Goal: Task Accomplishment & Management: Manage account settings

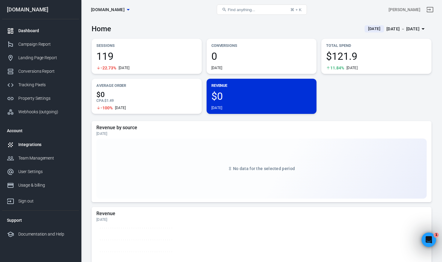
click at [34, 145] on div "Integrations" at bounding box center [46, 144] width 56 height 6
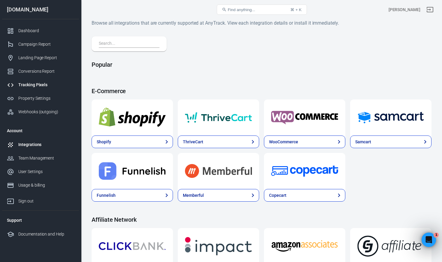
click at [43, 87] on div "Tracking Pixels" at bounding box center [46, 85] width 56 height 6
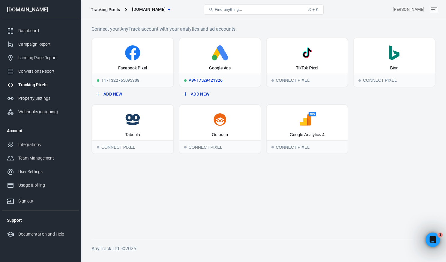
click at [210, 57] on icon at bounding box center [220, 52] width 77 height 15
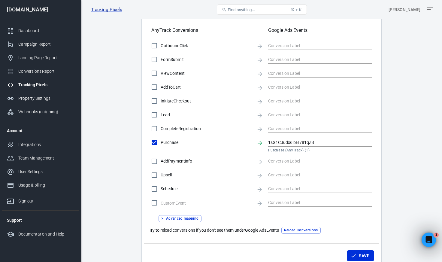
scroll to position [203, 0]
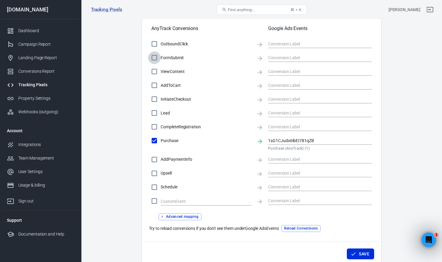
click at [160, 56] on input "FormSubmit" at bounding box center [154, 57] width 13 height 13
checkbox input "true"
click at [304, 59] on input "text" at bounding box center [315, 58] width 95 height 8
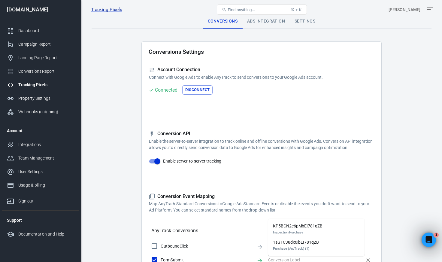
scroll to position [0, 0]
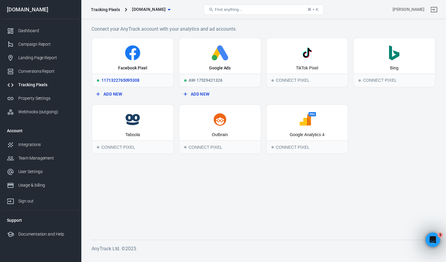
click at [135, 56] on icon at bounding box center [132, 52] width 15 height 15
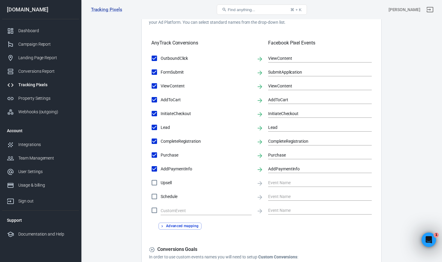
scroll to position [195, 0]
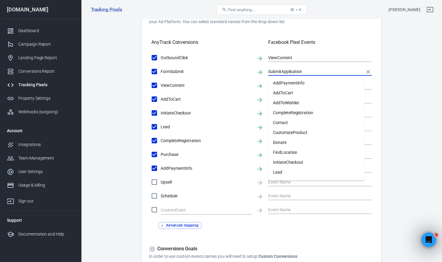
click at [284, 72] on input "SubmitApplication" at bounding box center [315, 72] width 95 height 8
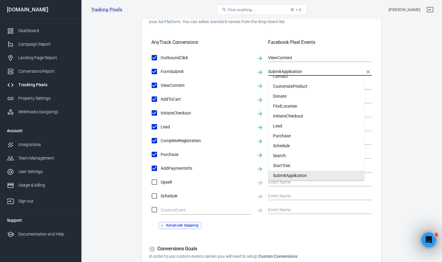
click at [284, 72] on input "SubmitApplication" at bounding box center [315, 72] width 95 height 8
click at [262, 33] on div "AnyTrack Conversions Facebook Pixel Events" at bounding box center [261, 40] width 220 height 20
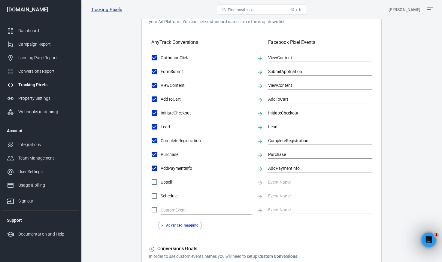
click at [181, 71] on span "FormSubmit" at bounding box center [206, 71] width 91 height 6
click at [161, 71] on input "FormSubmit" at bounding box center [154, 71] width 13 height 13
checkbox input "false"
click at [181, 71] on span "FormSubmit" at bounding box center [206, 71] width 91 height 6
click at [161, 71] on input "FormSubmit" at bounding box center [154, 71] width 13 height 13
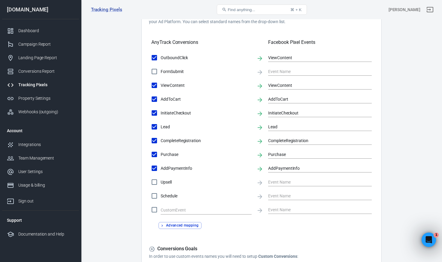
checkbox input "true"
type input "SubmitApplication"
click at [181, 71] on span "FormSubmit" at bounding box center [206, 71] width 91 height 6
click at [161, 71] on input "FormSubmit" at bounding box center [154, 71] width 13 height 13
checkbox input "false"
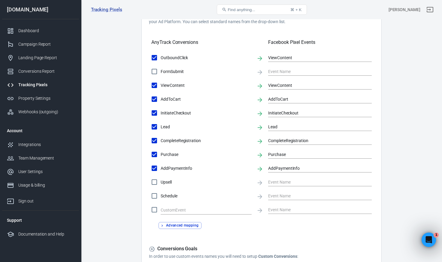
click at [181, 71] on span "FormSubmit" at bounding box center [206, 71] width 91 height 6
click at [161, 71] on input "FormSubmit" at bounding box center [154, 71] width 13 height 13
checkbox input "true"
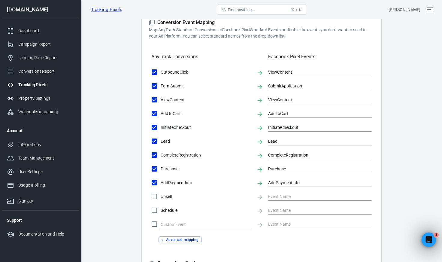
scroll to position [180, 0]
click at [307, 86] on input "SubmitApplication" at bounding box center [315, 87] width 95 height 8
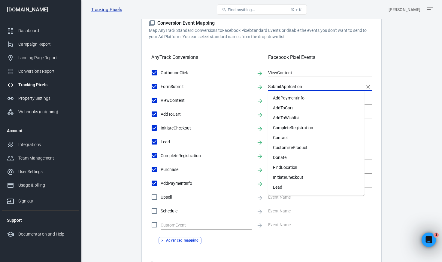
click at [307, 86] on input "SubmitApplication" at bounding box center [315, 87] width 95 height 8
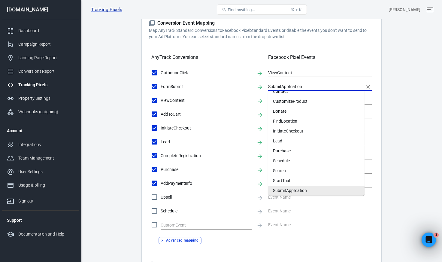
click at [307, 86] on input "SubmitApplication" at bounding box center [315, 87] width 95 height 8
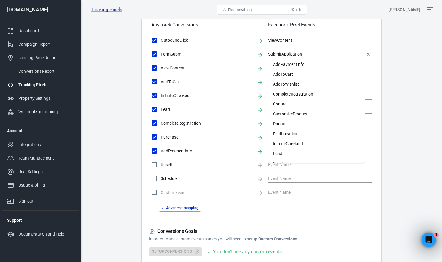
scroll to position [0, 0]
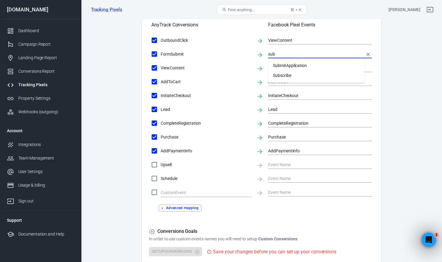
click at [309, 67] on li "SubmitApplication" at bounding box center [316, 66] width 96 height 10
type input "SubmitApplication"
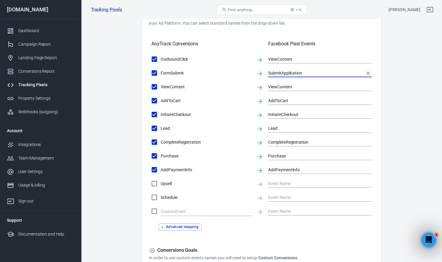
scroll to position [268, 0]
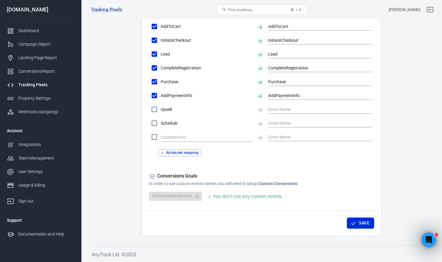
click at [35, 88] on link "Tracking Pixels" at bounding box center [40, 85] width 77 height 14
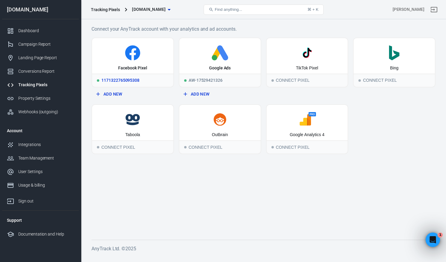
click at [141, 57] on icon at bounding box center [133, 52] width 77 height 15
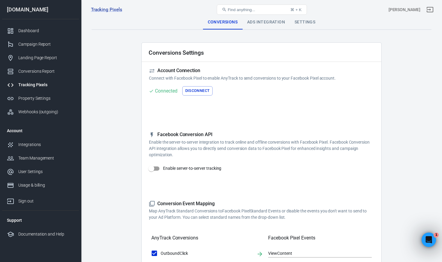
click at [264, 23] on div "Ads Integration" at bounding box center [265, 22] width 47 height 14
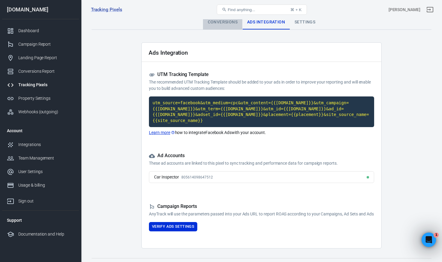
click at [221, 26] on div "Conversions" at bounding box center [222, 22] width 39 height 14
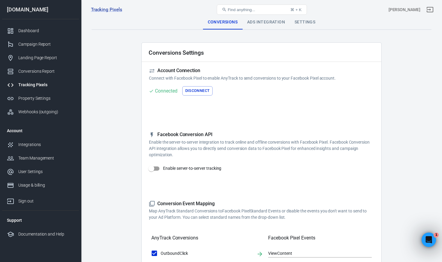
click at [257, 22] on div "Ads Integration" at bounding box center [265, 22] width 47 height 14
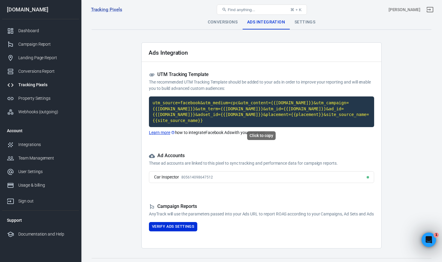
click at [229, 115] on code "utm_source=facebook&utm_medium=cpc&utm_content={{[DOMAIN_NAME]}}&utm_campaign={…" at bounding box center [261, 111] width 225 height 31
click at [218, 110] on code "utm_source=facebook&utm_medium=cpc&utm_content={{[DOMAIN_NAME]}}&utm_campaign={…" at bounding box center [261, 111] width 225 height 31
click at [225, 177] on div "Car Inspector 805614098647512" at bounding box center [261, 177] width 225 height 12
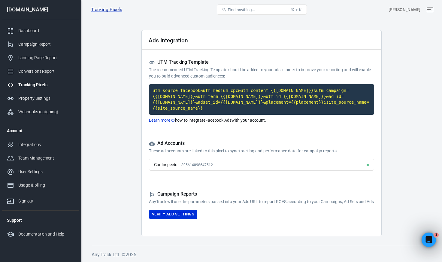
scroll to position [19, 0]
click at [198, 87] on code "utm_source=facebook&utm_medium=cpc&utm_content={{[DOMAIN_NAME]}}&utm_campaign={…" at bounding box center [261, 99] width 225 height 31
click at [162, 117] on link "Learn more" at bounding box center [162, 120] width 26 height 6
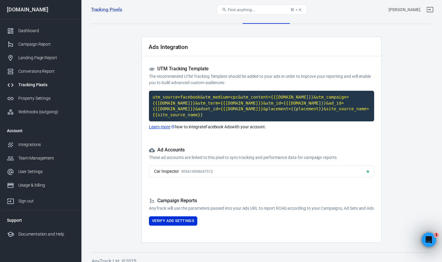
scroll to position [0, 0]
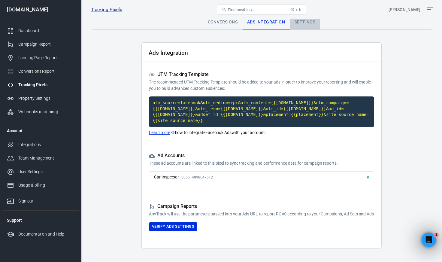
click at [299, 20] on div "Settings" at bounding box center [305, 22] width 30 height 14
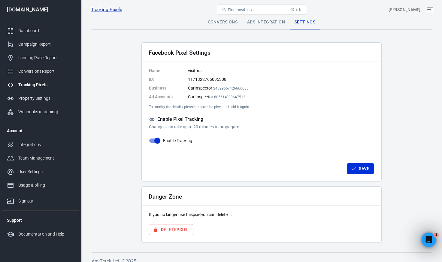
click at [256, 24] on div "Ads Integration" at bounding box center [265, 22] width 47 height 14
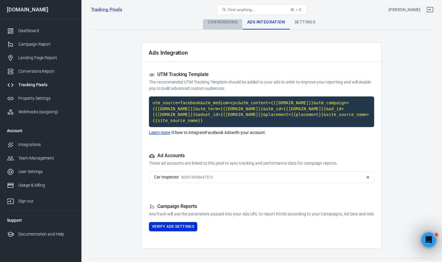
click at [222, 21] on div "Conversions" at bounding box center [222, 22] width 39 height 14
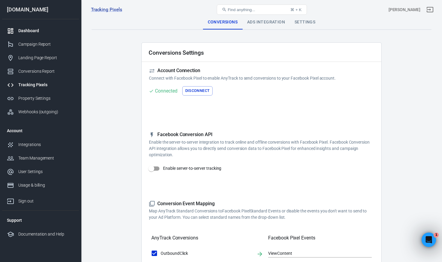
click at [22, 32] on div "Dashboard" at bounding box center [46, 31] width 56 height 6
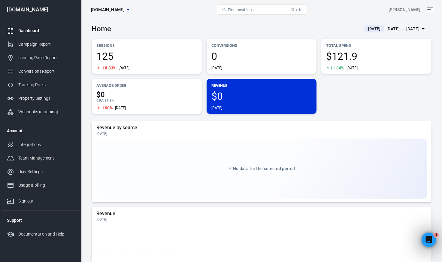
click at [36, 31] on div "Dashboard" at bounding box center [46, 31] width 56 height 6
click at [33, 42] on div "Campaign Report" at bounding box center [46, 44] width 56 height 6
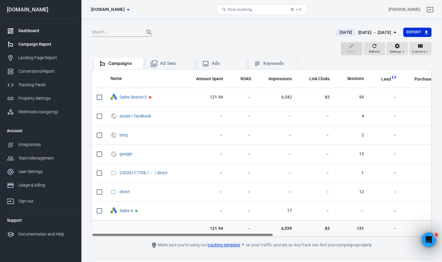
click at [19, 31] on div "Dashboard" at bounding box center [46, 31] width 56 height 6
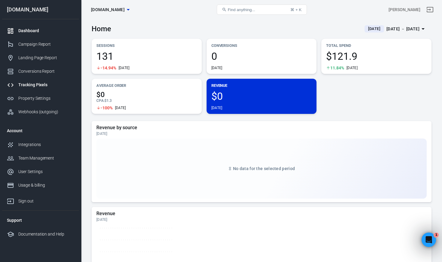
click at [31, 84] on div "Tracking Pixels" at bounding box center [46, 85] width 56 height 6
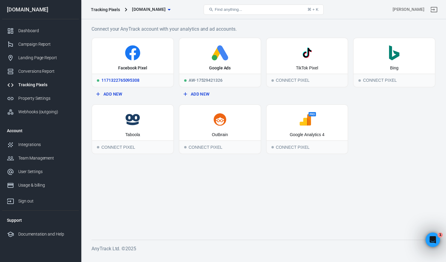
click at [156, 53] on icon at bounding box center [133, 52] width 77 height 15
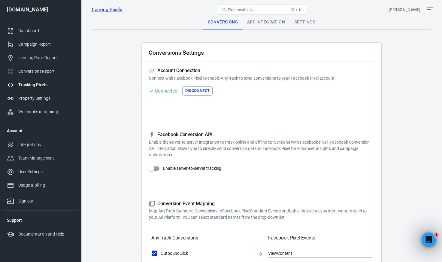
click at [260, 22] on div "Ads Integration" at bounding box center [265, 22] width 47 height 14
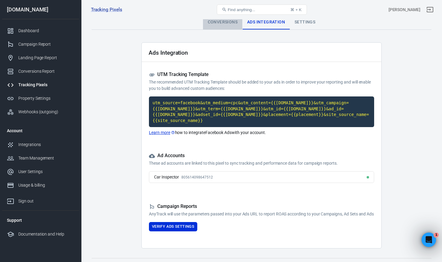
click at [220, 21] on div "Conversions" at bounding box center [222, 22] width 39 height 14
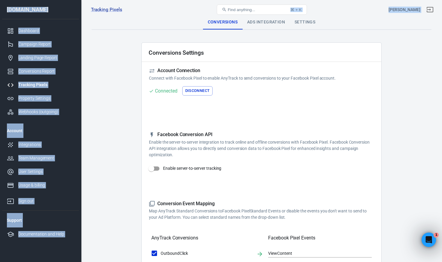
click at [153, 167] on input "Enable server-to-server tracking" at bounding box center [151, 168] width 34 height 11
checkbox input "true"
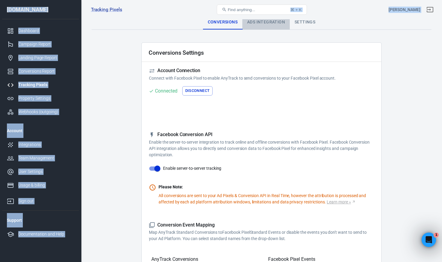
click at [269, 24] on div "Ads Integration" at bounding box center [265, 22] width 47 height 14
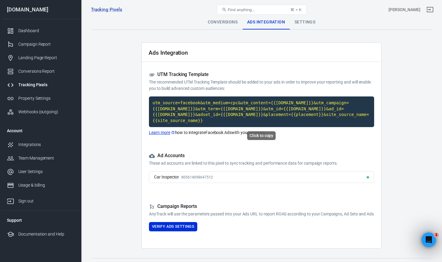
scroll to position [19, 0]
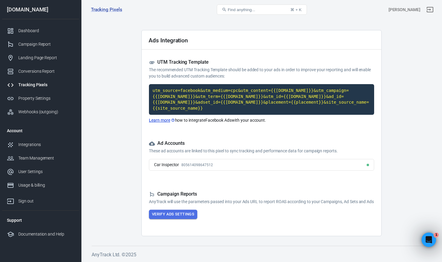
click at [186, 212] on button "Verify Ads Settings" at bounding box center [173, 214] width 48 height 9
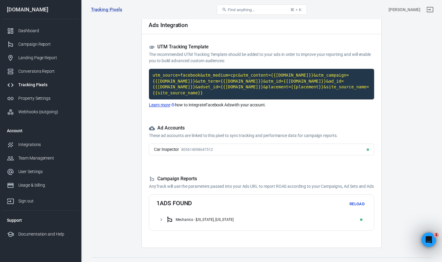
scroll to position [0, 0]
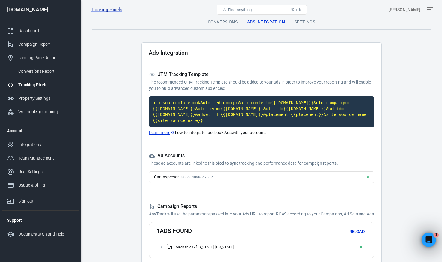
click at [218, 24] on div "Conversions" at bounding box center [222, 22] width 39 height 14
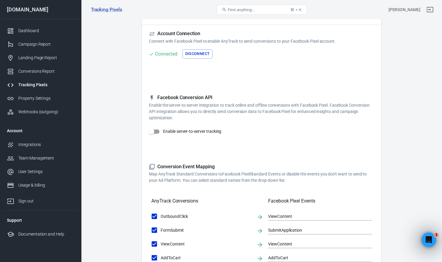
scroll to position [37, 0]
click at [159, 129] on input "Enable server-to-server tracking" at bounding box center [151, 131] width 34 height 11
checkbox input "true"
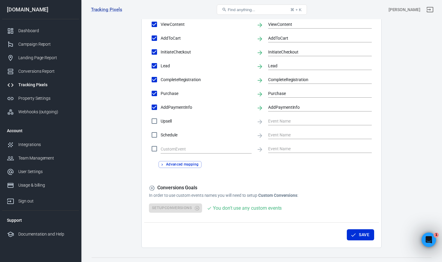
scroll to position [289, 0]
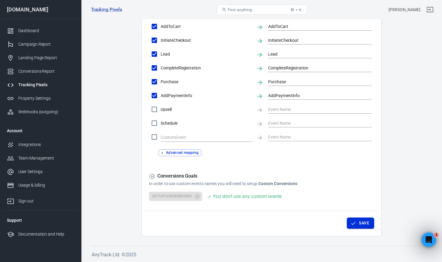
click at [360, 222] on button "Save" at bounding box center [360, 222] width 27 height 11
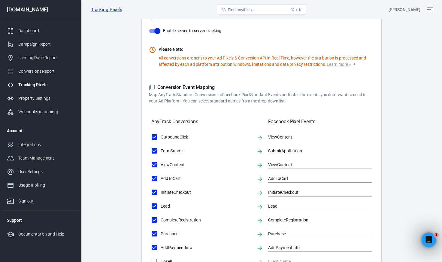
scroll to position [176, 0]
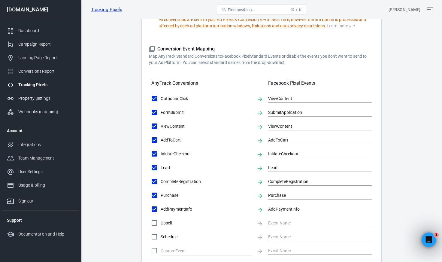
click at [196, 114] on span "FormSubmit" at bounding box center [206, 112] width 91 height 6
click at [161, 114] on input "FormSubmit" at bounding box center [154, 112] width 13 height 13
checkbox input "false"
click at [186, 110] on span "FormSubmit" at bounding box center [206, 112] width 91 height 6
click at [161, 110] on input "FormSubmit" at bounding box center [154, 112] width 13 height 13
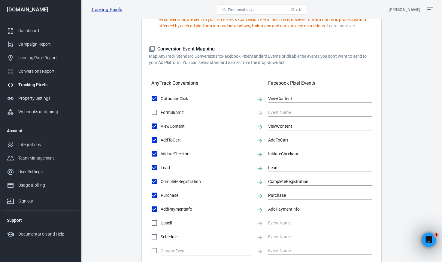
checkbox input "true"
type input "SubmitApplication"
drag, startPoint x: 196, startPoint y: 112, endPoint x: 168, endPoint y: 113, distance: 28.8
click at [168, 113] on label "FormSubmit" at bounding box center [200, 112] width 104 height 13
copy span "FormSubmit"
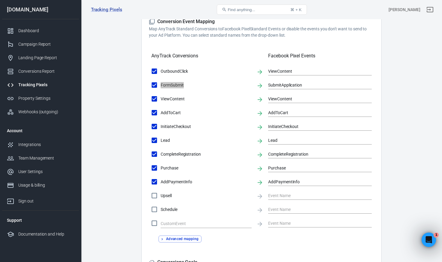
scroll to position [0, 0]
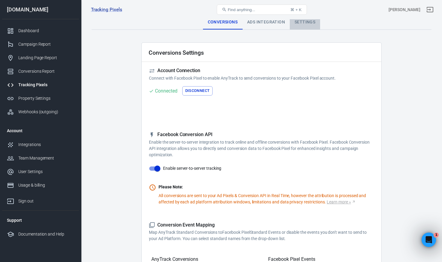
click at [300, 22] on div "Settings" at bounding box center [305, 22] width 30 height 14
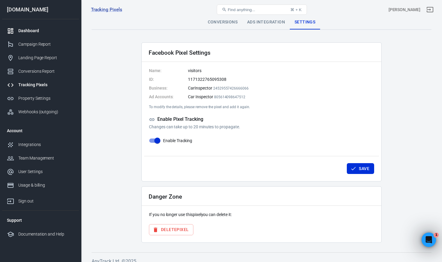
click at [59, 34] on link "Dashboard" at bounding box center [40, 31] width 77 height 14
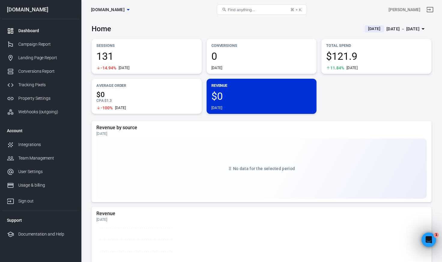
click at [386, 29] on div "[DATE] － [DATE]" at bounding box center [402, 29] width 33 height 8
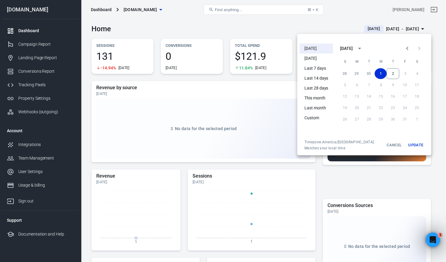
click at [322, 49] on li "[DATE]" at bounding box center [316, 49] width 33 height 10
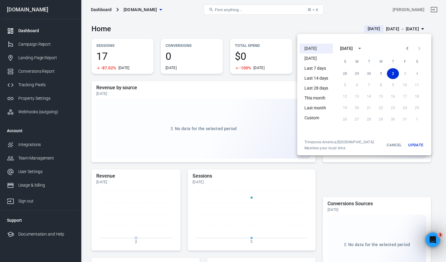
click at [418, 147] on button "Update" at bounding box center [416, 145] width 19 height 11
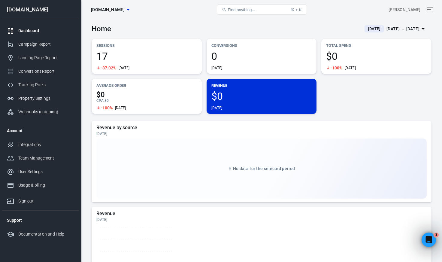
click at [126, 51] on span "17" at bounding box center [146, 56] width 101 height 10
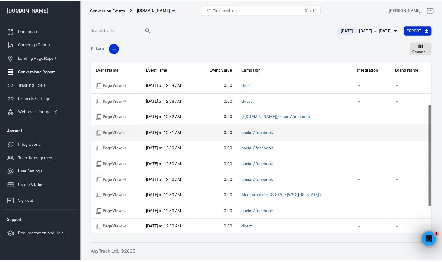
scroll to position [112, 0]
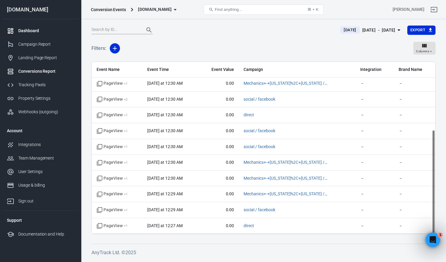
click at [45, 28] on div "Dashboard" at bounding box center [46, 31] width 56 height 6
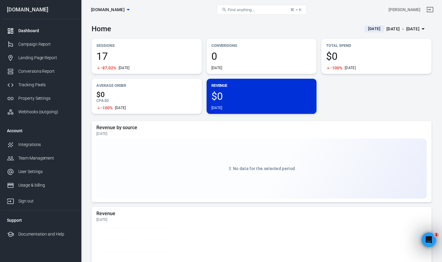
click at [29, 27] on link "Dashboard" at bounding box center [40, 31] width 77 height 14
click at [29, 41] on div "Campaign Report" at bounding box center [46, 44] width 56 height 6
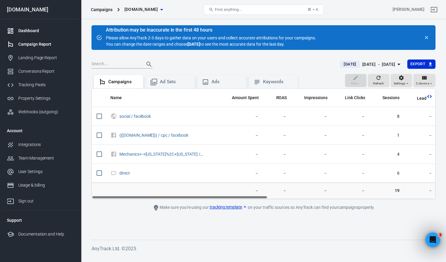
click at [27, 31] on div "Dashboard" at bounding box center [46, 31] width 56 height 6
